Goal: Task Accomplishment & Management: Use online tool/utility

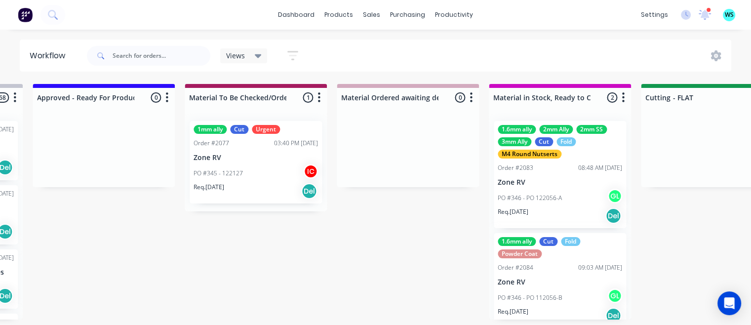
scroll to position [0, 1203]
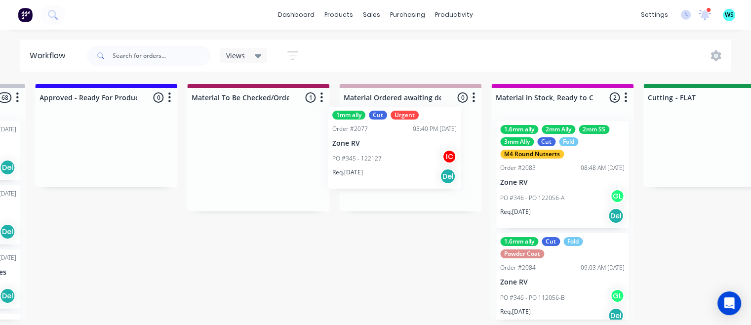
drag, startPoint x: 335, startPoint y: 189, endPoint x: 371, endPoint y: 178, distance: 37.7
click at [371, 178] on div "Submitted 2 Status colour #273444 hex #273444 Save Cancel Summaries Total order…" at bounding box center [759, 202] width 3939 height 236
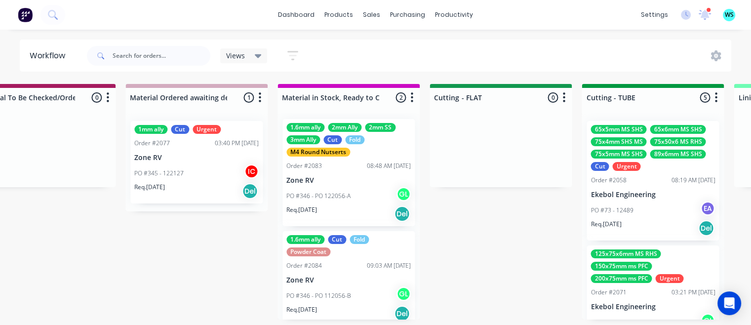
scroll to position [0, 0]
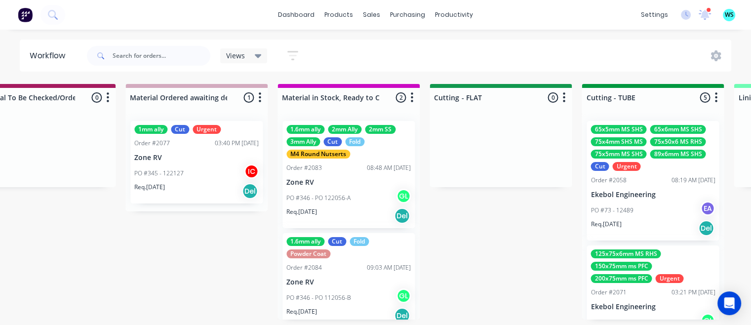
click at [343, 178] on p "Zone RV" at bounding box center [348, 182] width 124 height 8
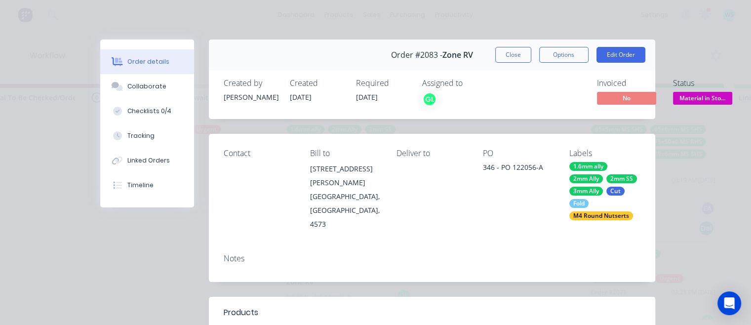
click at [510, 62] on div "Order #2083 - Zone RV Close Options Edit Order" at bounding box center [432, 55] width 446 height 31
click at [496, 58] on button "Close" at bounding box center [513, 55] width 36 height 16
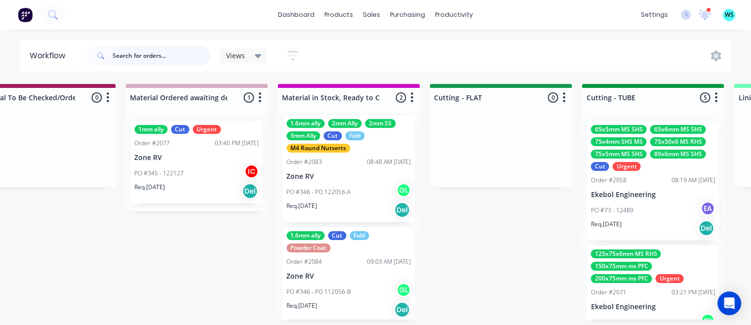
scroll to position [8, 0]
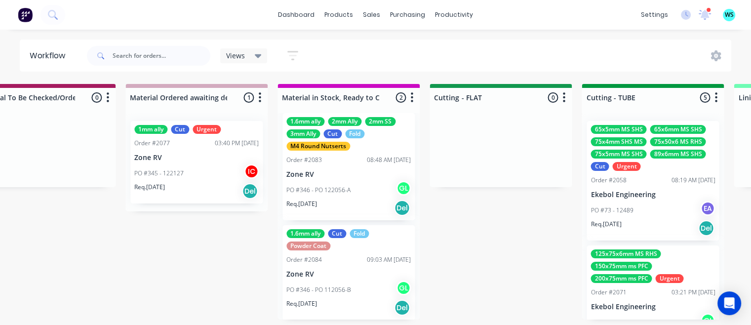
click at [321, 281] on div "PO #346 - PO 112056-B GL" at bounding box center [348, 290] width 124 height 19
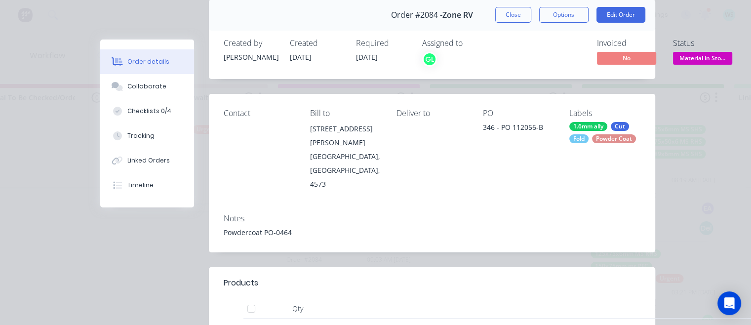
scroll to position [0, 0]
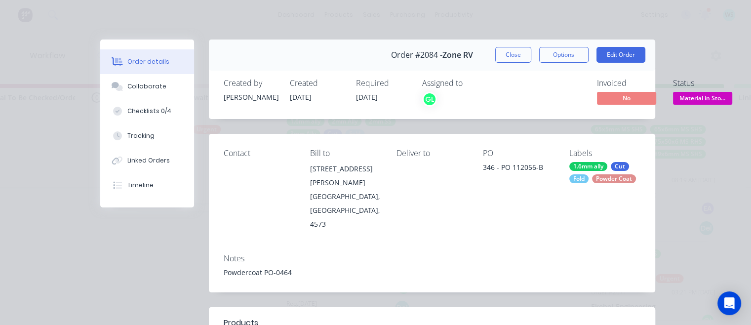
click at [510, 57] on button "Close" at bounding box center [513, 55] width 36 height 16
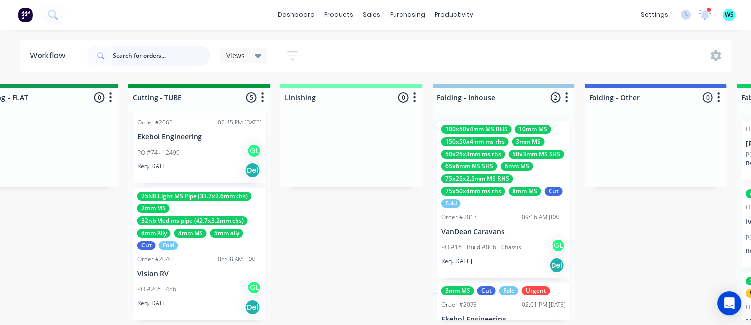
scroll to position [2, 1877]
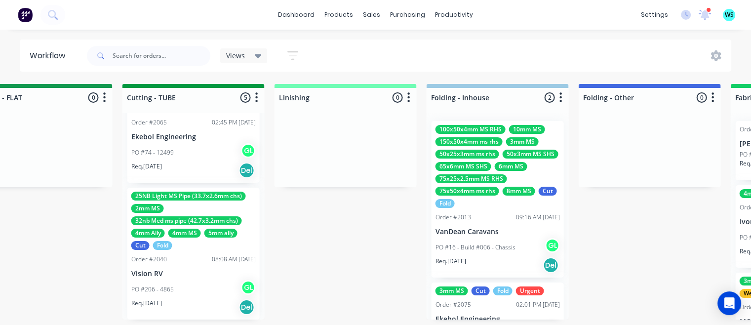
click at [190, 258] on div "Order #2040 08:08 AM 11/08/25" at bounding box center [193, 259] width 124 height 9
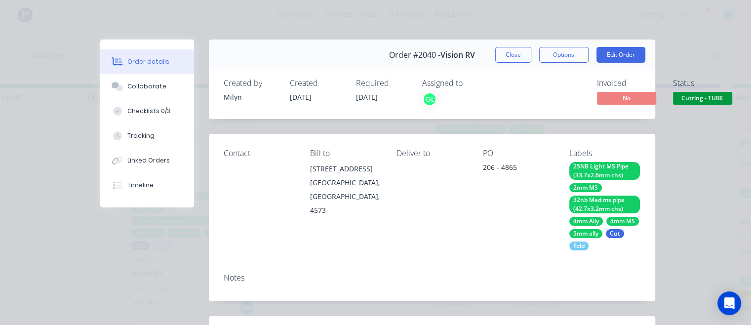
click at [579, 51] on button "Options" at bounding box center [563, 55] width 49 height 16
click at [519, 98] on div "Work Order" at bounding box center [537, 100] width 86 height 14
click at [512, 121] on div "Standard" at bounding box center [537, 120] width 86 height 14
click at [480, 60] on div "Order #2040 - Vision RV Close Options Edit Order" at bounding box center [432, 55] width 446 height 31
click at [501, 50] on button "Close" at bounding box center [513, 55] width 36 height 16
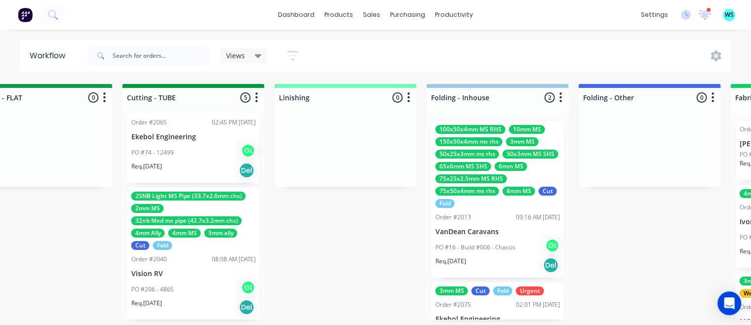
click at [207, 143] on div "PO #74 - 12499 GL" at bounding box center [193, 152] width 124 height 19
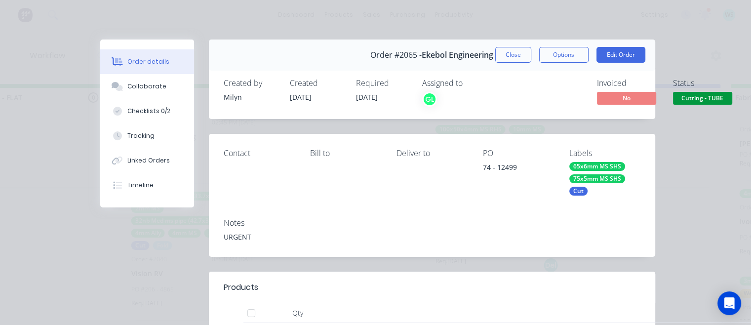
click at [371, 107] on div "Created by Milyn Created 05/08/25 Required 13/08/25 Assigned to GL Invoiced No …" at bounding box center [432, 93] width 446 height 52
click at [505, 58] on button "Close" at bounding box center [513, 55] width 36 height 16
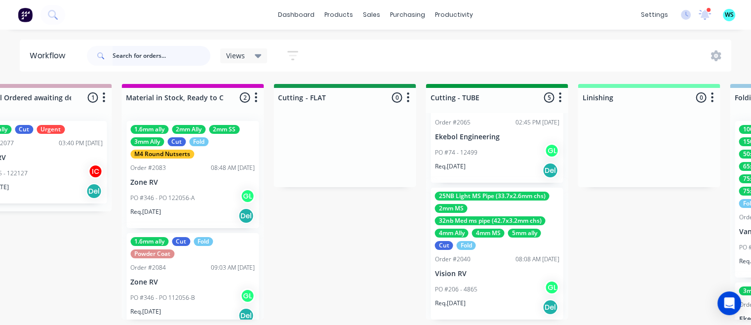
scroll to position [0, 1573]
click at [192, 164] on div "Order #2083 08:48 AM 11/08/25" at bounding box center [192, 167] width 124 height 9
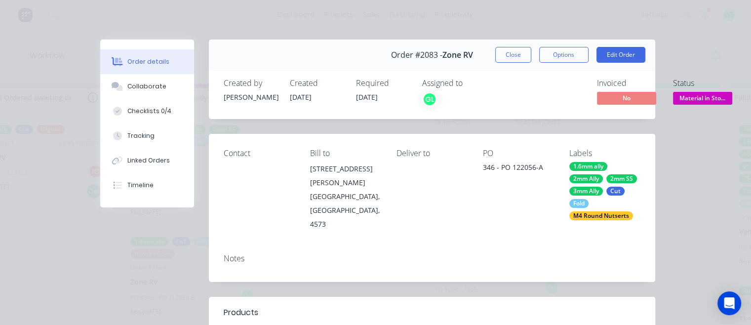
click at [565, 51] on button "Options" at bounding box center [563, 55] width 49 height 16
click at [515, 121] on div "Delivery Docket" at bounding box center [537, 120] width 86 height 14
click at [510, 101] on div "Back" at bounding box center [537, 100] width 86 height 14
click at [510, 101] on div "Work Order" at bounding box center [537, 100] width 86 height 14
click at [506, 113] on div "Standard" at bounding box center [537, 120] width 86 height 14
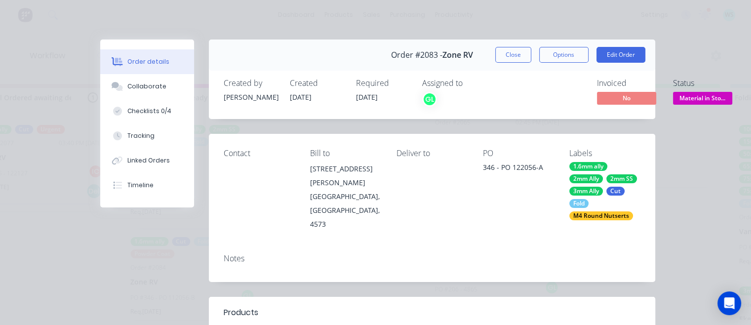
scroll to position [3, 0]
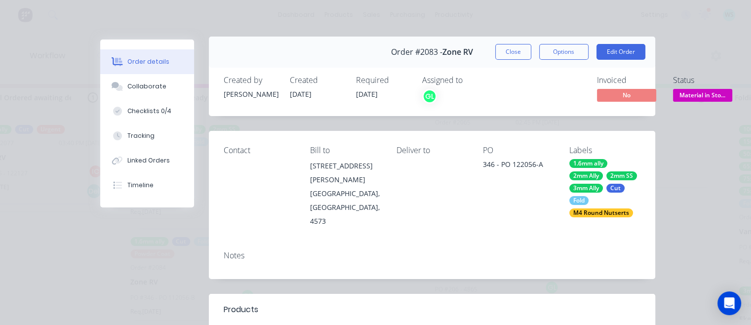
click at [510, 53] on button "Close" at bounding box center [513, 52] width 36 height 16
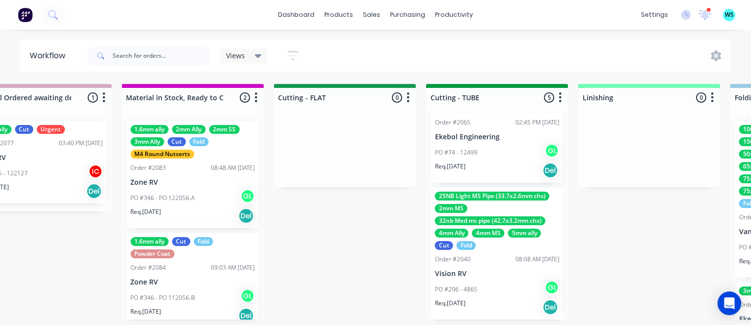
click at [221, 284] on p "Zone RV" at bounding box center [192, 282] width 124 height 8
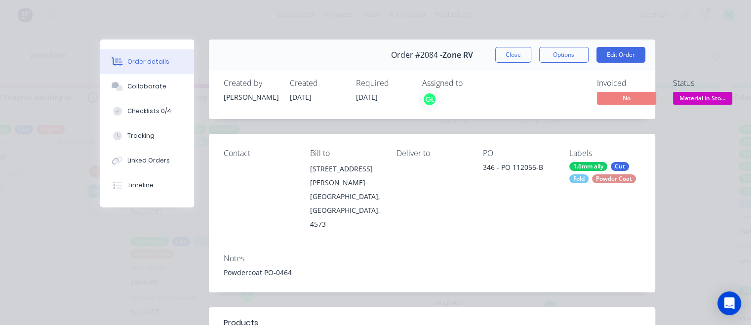
click at [563, 52] on button "Options" at bounding box center [563, 55] width 49 height 16
click at [509, 103] on div "Work Order" at bounding box center [537, 100] width 86 height 14
click at [502, 115] on div "Standard" at bounding box center [537, 120] width 86 height 14
click at [506, 64] on div "Order #2084 - Zone RV Close Options Edit Order" at bounding box center [432, 55] width 446 height 31
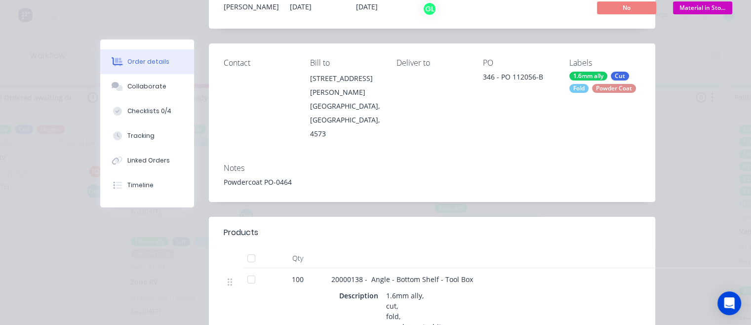
scroll to position [0, 0]
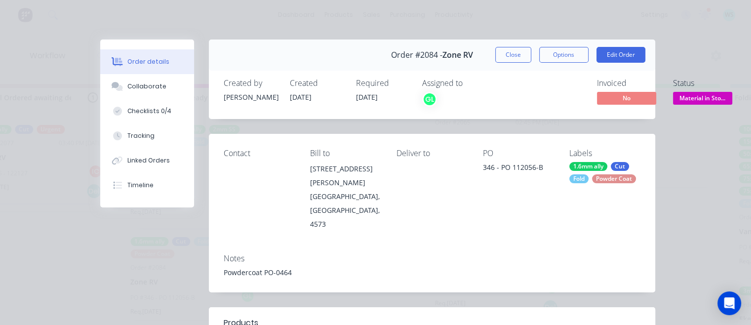
click at [557, 59] on button "Options" at bounding box center [563, 55] width 49 height 16
click at [514, 122] on div "Standard" at bounding box center [537, 120] width 86 height 14
click at [516, 51] on button "Close" at bounding box center [513, 55] width 36 height 16
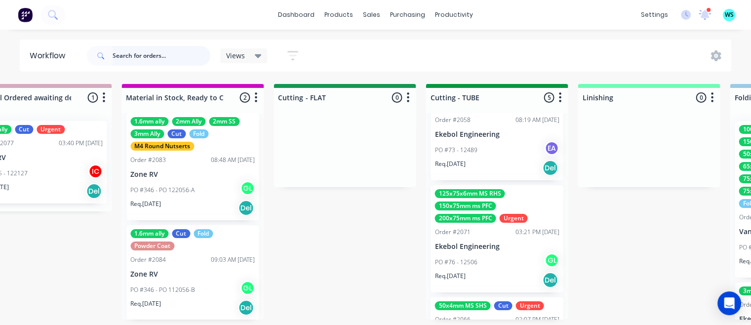
scroll to position [0, 1573]
click at [77, 284] on div "Submitted 2 Status colour #273444 hex #273444 Save Cancel Summaries Total order…" at bounding box center [389, 202] width 3939 height 236
click at [182, 256] on div "Order #2084 09:03 AM 11/08/25" at bounding box center [192, 259] width 124 height 9
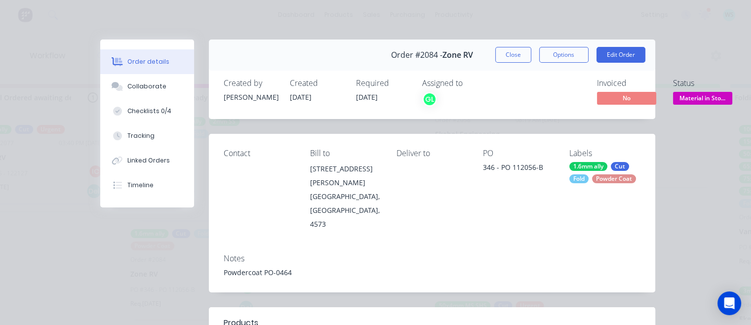
click at [545, 54] on button "Options" at bounding box center [563, 55] width 49 height 16
click at [494, 102] on div "Work Order" at bounding box center [537, 100] width 86 height 14
click at [504, 125] on div "Standard" at bounding box center [537, 120] width 86 height 14
click at [537, 109] on div "Created by Greg Created 11/08/25 Required 11/08/25 Assigned to GL Invoiced No S…" at bounding box center [432, 93] width 446 height 52
click at [495, 53] on button "Close" at bounding box center [513, 55] width 36 height 16
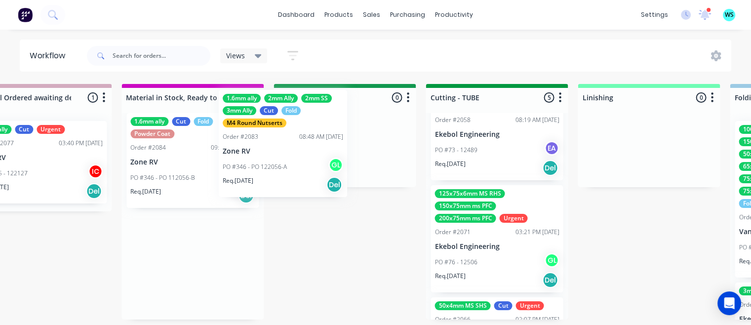
scroll to position [8, 0]
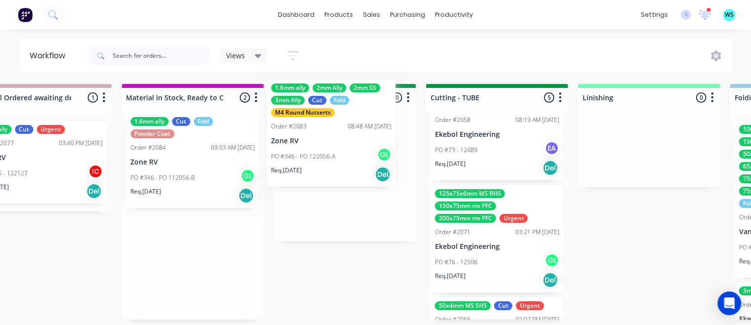
drag, startPoint x: 196, startPoint y: 149, endPoint x: 351, endPoint y: 117, distance: 158.4
click at [351, 117] on div "Submitted 2 Status colour #273444 hex #273444 Save Cancel Summaries Total order…" at bounding box center [389, 202] width 3939 height 236
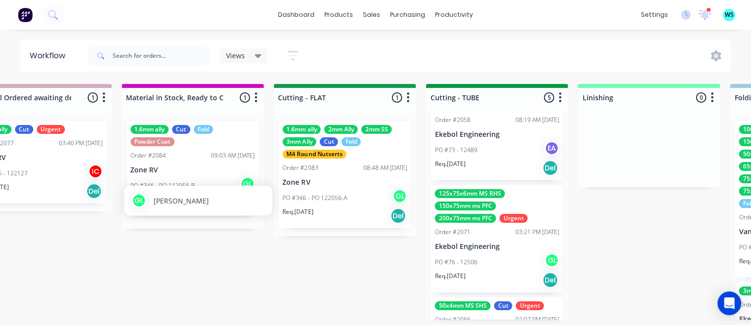
scroll to position [0, 0]
drag, startPoint x: 169, startPoint y: 259, endPoint x: 186, endPoint y: 274, distance: 21.7
click at [169, 259] on div "Submitted 2 Status colour #273444 hex #273444 Save Cancel Summaries Total order…" at bounding box center [389, 202] width 3939 height 236
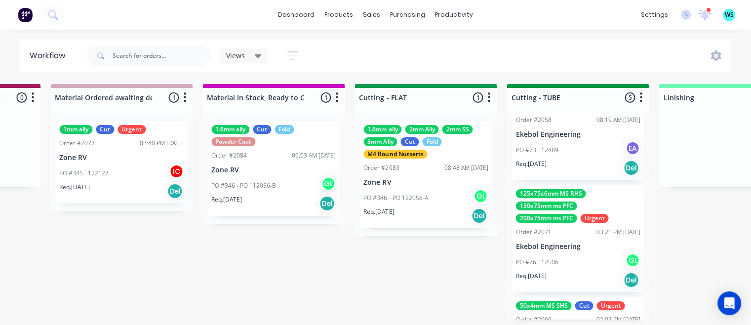
scroll to position [0, 1503]
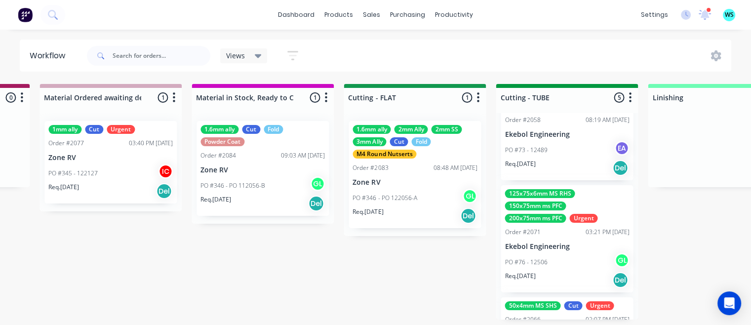
click at [406, 192] on div "PO #346 - PO 122056-A GL" at bounding box center [415, 198] width 124 height 19
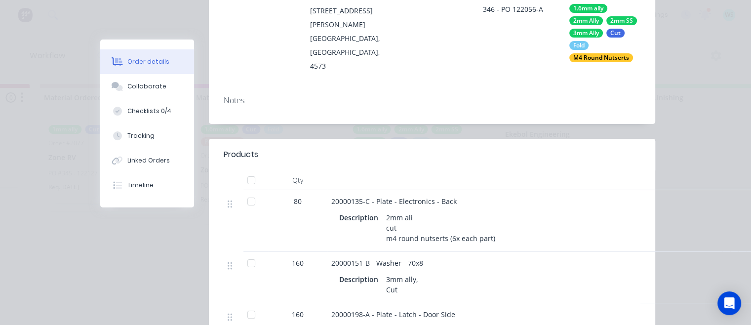
scroll to position [0, 0]
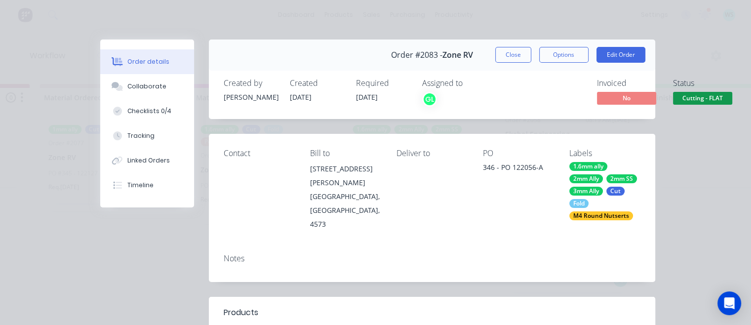
click at [520, 55] on button "Close" at bounding box center [513, 55] width 36 height 16
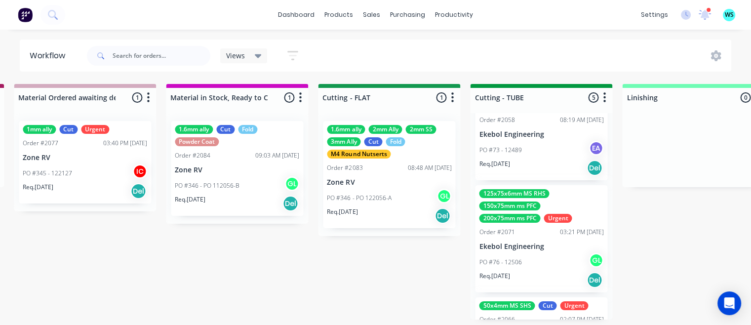
scroll to position [0, 1533]
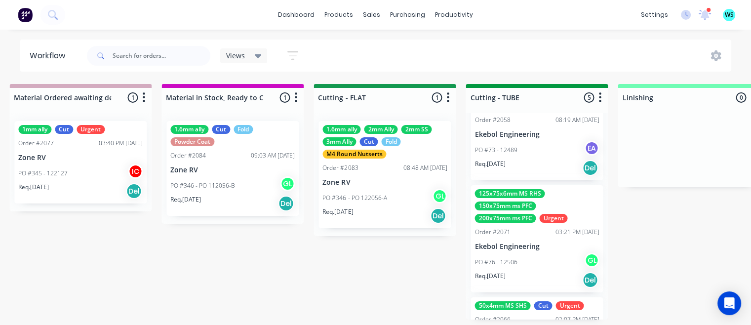
click at [401, 213] on div "Req. 11/08/25 Del" at bounding box center [384, 215] width 124 height 17
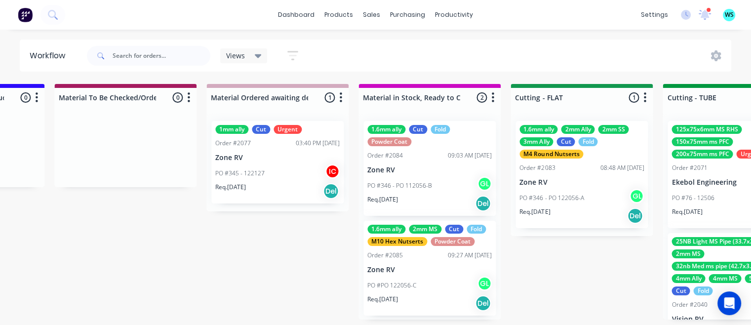
scroll to position [0, 1344]
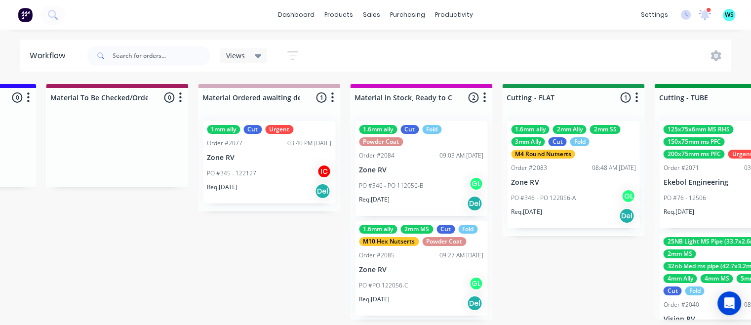
click at [434, 283] on div "PO #PO 122056-C GL" at bounding box center [421, 285] width 124 height 19
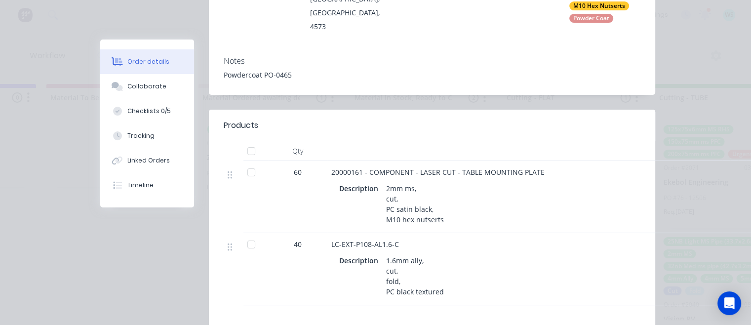
scroll to position [0, 0]
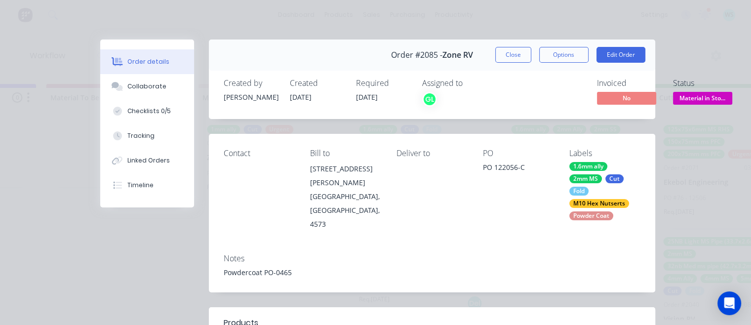
click at [562, 51] on button "Options" at bounding box center [563, 55] width 49 height 16
click at [516, 102] on div "Work Order" at bounding box center [537, 100] width 86 height 14
click at [523, 120] on div "Standard" at bounding box center [537, 120] width 86 height 14
click at [515, 52] on button "Close" at bounding box center [513, 55] width 36 height 16
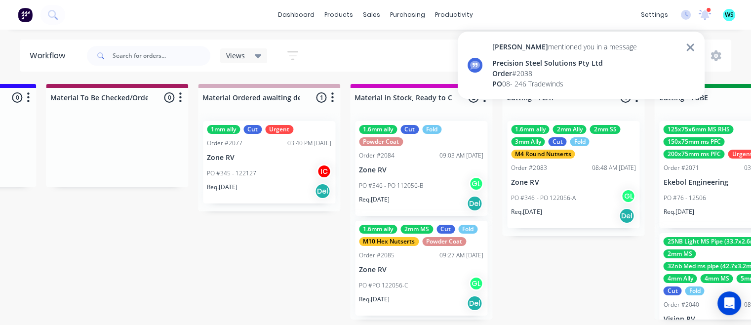
click at [524, 77] on div "Order # 2038" at bounding box center [564, 73] width 145 height 10
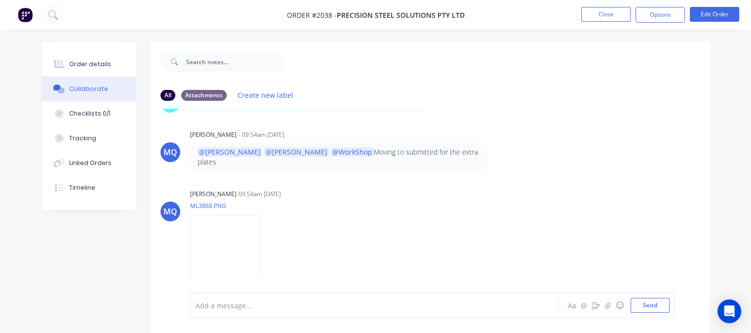
scroll to position [578, 0]
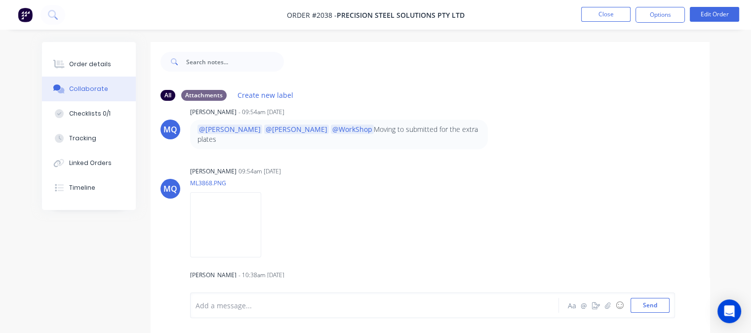
click at [409, 219] on div "[PERSON_NAME] 09:54am [DATE] ML3868.PNG Labels Download" at bounding box center [344, 208] width 308 height 89
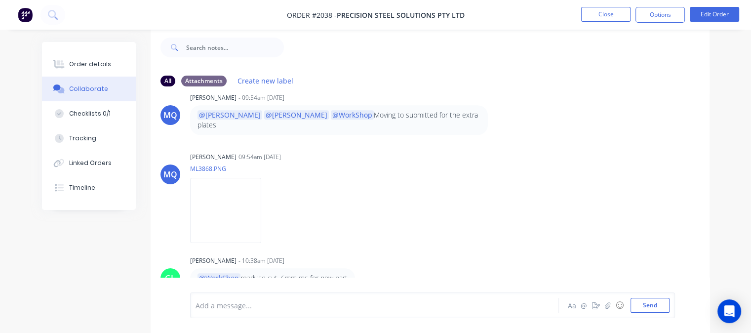
click at [310, 291] on div "Add a message... Aa @ ☺ Send" at bounding box center [430, 305] width 559 height 55
click at [297, 301] on div at bounding box center [373, 305] width 355 height 10
click at [619, 306] on button "☺" at bounding box center [620, 305] width 12 height 12
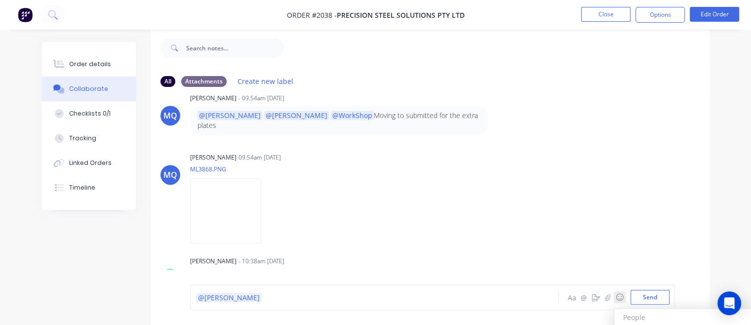
click at [618, 296] on button "☺" at bounding box center [620, 297] width 12 height 12
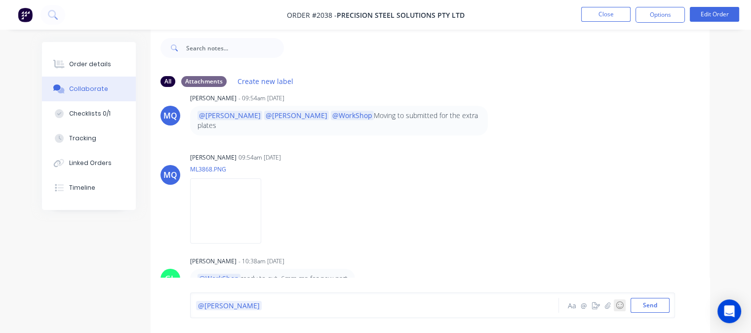
click at [618, 304] on button "☺" at bounding box center [620, 305] width 12 height 12
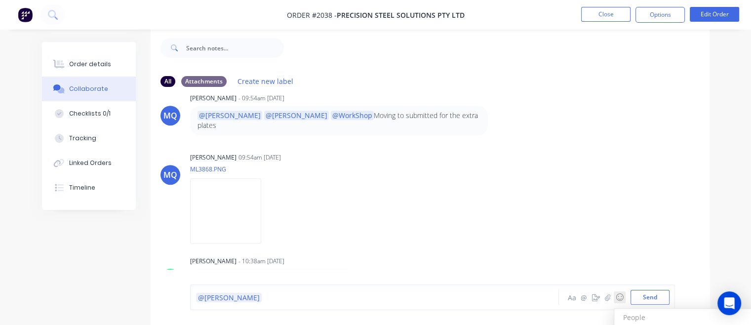
click at [618, 304] on div "Aa @ ☺ People People 😀 😃 😄 😁 😆 😅 🤣 😂 🙂 🙃 🫠 😉 😊 😇 🥰 😍 🤩 😘 😗 ☺️ 😚 😙 🥲 😋 😛 😜 🤪 😝 🤑…" at bounding box center [617, 297] width 103 height 15
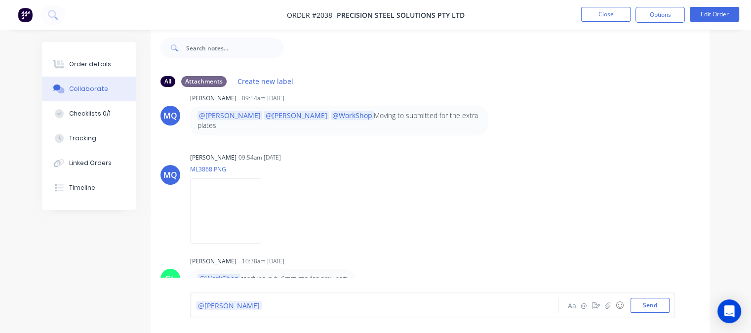
click at [503, 301] on div "@[PERSON_NAME]" at bounding box center [373, 305] width 355 height 10
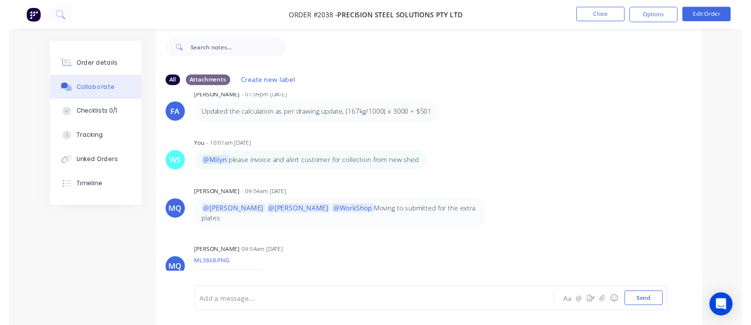
scroll to position [331, 0]
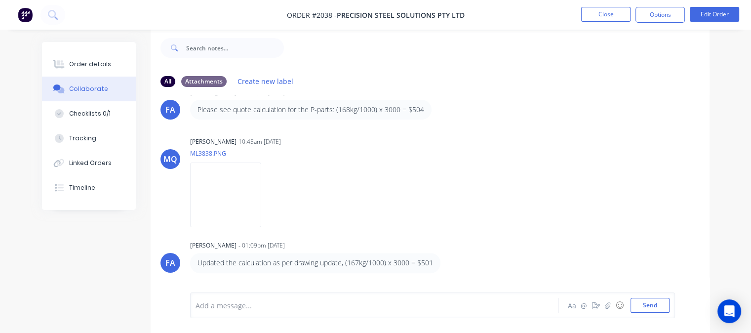
click at [78, 57] on button "Order details" at bounding box center [89, 64] width 94 height 25
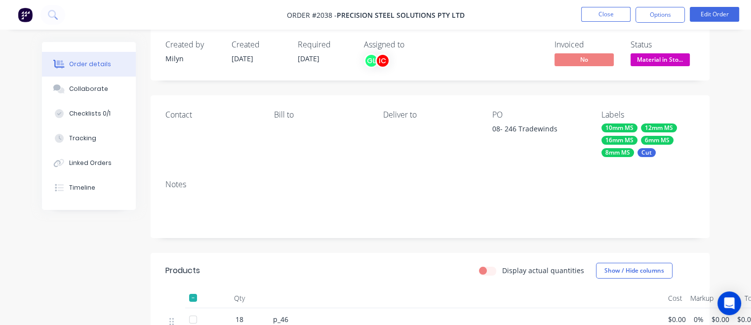
click at [648, 15] on button "Options" at bounding box center [660, 15] width 49 height 16
click at [493, 53] on div at bounding box center [511, 54] width 64 height 29
click at [643, 16] on button "Options" at bounding box center [660, 15] width 49 height 16
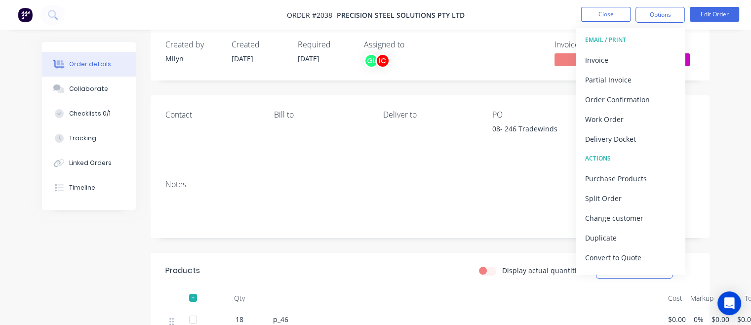
click at [624, 123] on div "Work Order" at bounding box center [630, 119] width 91 height 14
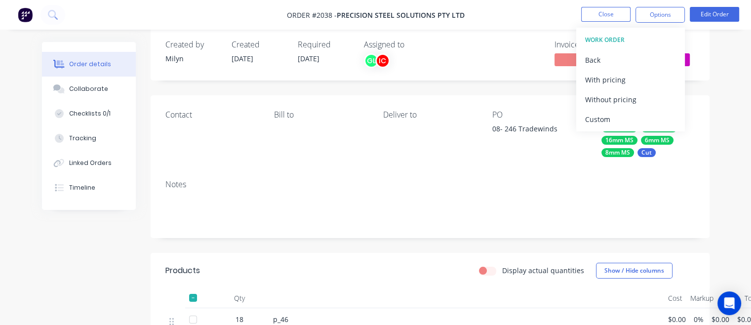
click at [614, 97] on div "Without pricing" at bounding box center [630, 99] width 91 height 14
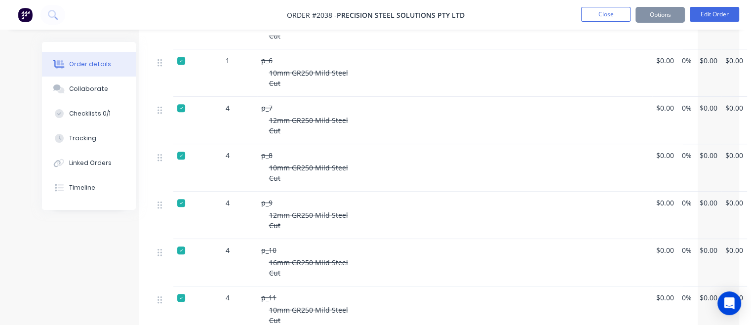
scroll to position [261, 12]
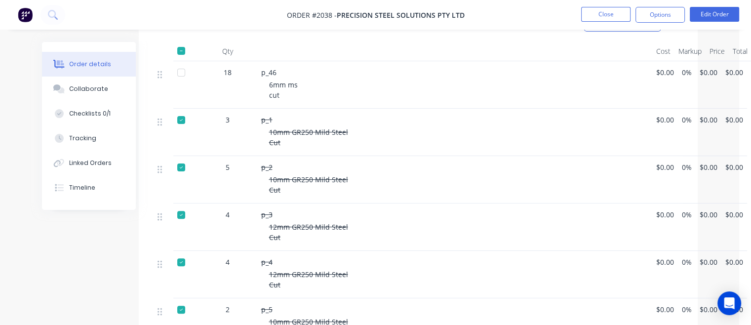
click at [617, 14] on button "Close" at bounding box center [605, 14] width 49 height 15
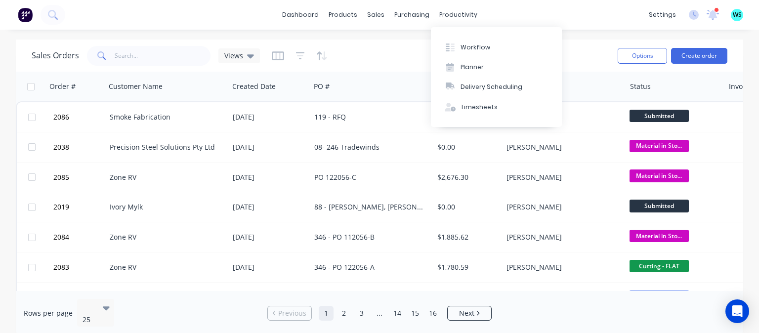
click at [454, 48] on div at bounding box center [449, 47] width 15 height 9
